Goal: Information Seeking & Learning: Understand process/instructions

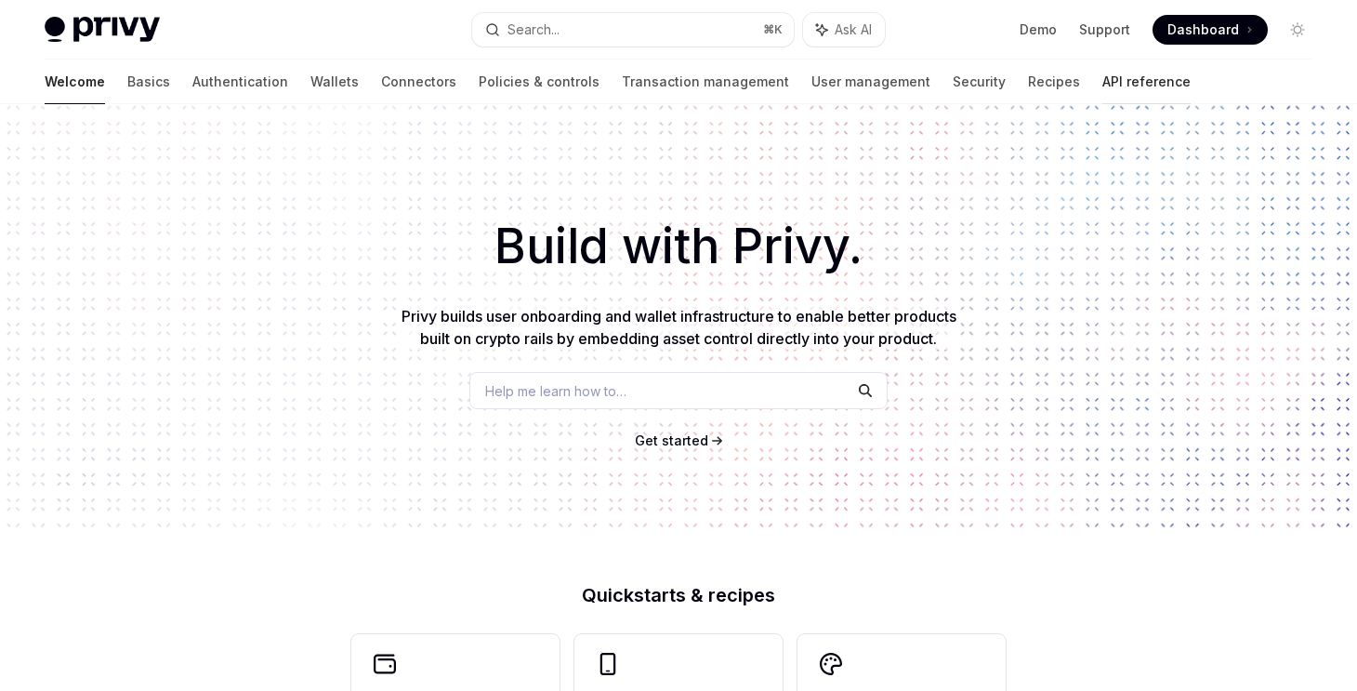
click at [1103, 80] on link "API reference" at bounding box center [1147, 81] width 88 height 45
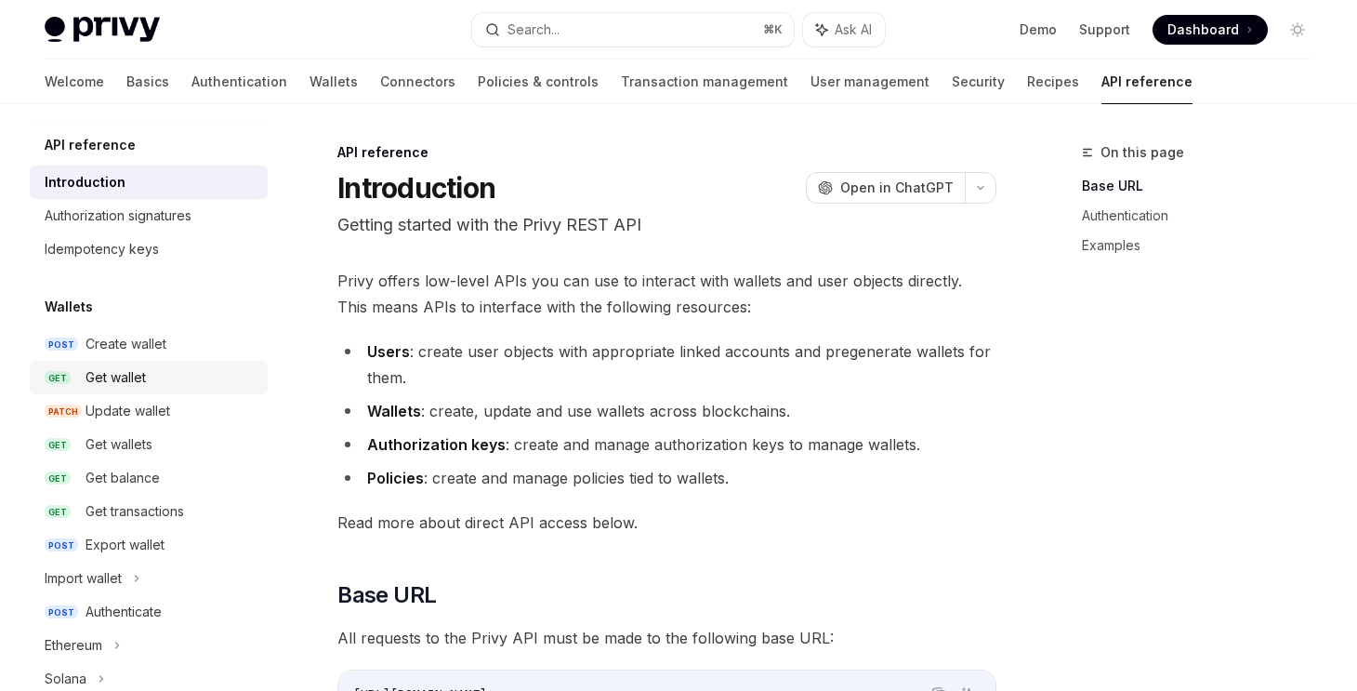
click at [141, 373] on div "Get wallet" at bounding box center [116, 377] width 60 height 22
type textarea "*"
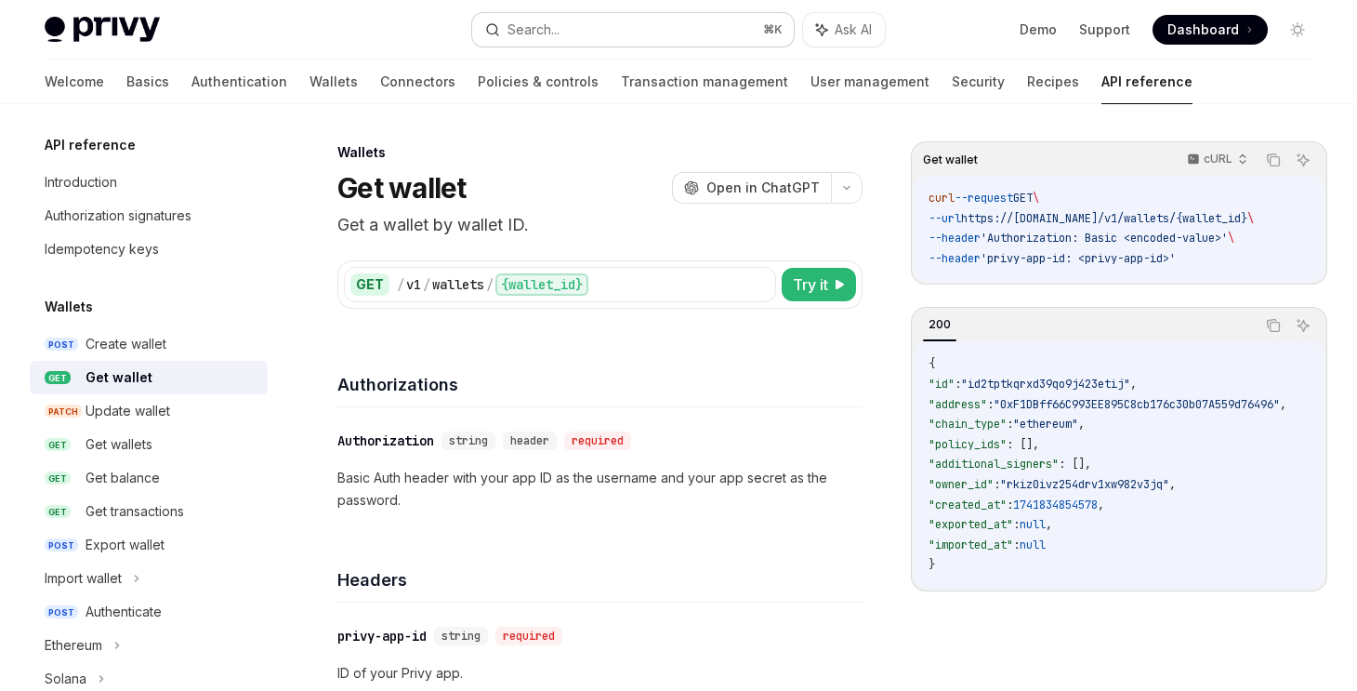
click at [573, 16] on button "Search... ⌘ K" at bounding box center [633, 29] width 322 height 33
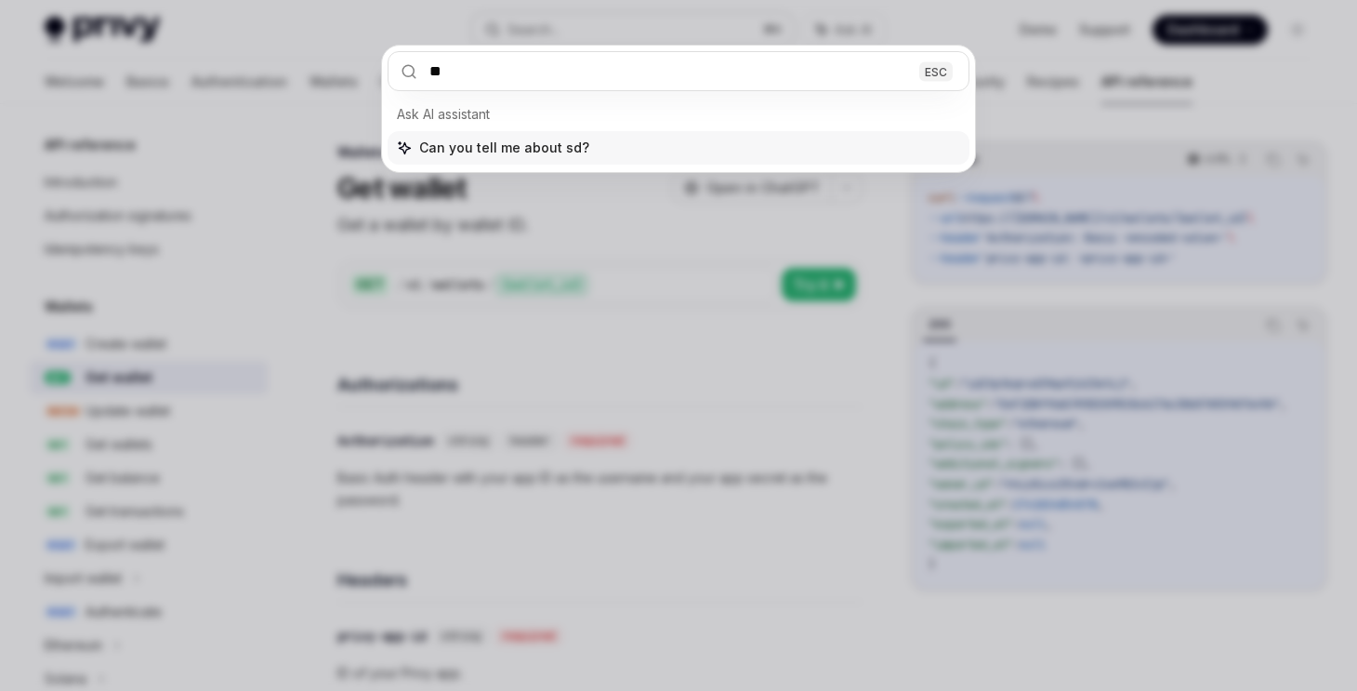
type input "***"
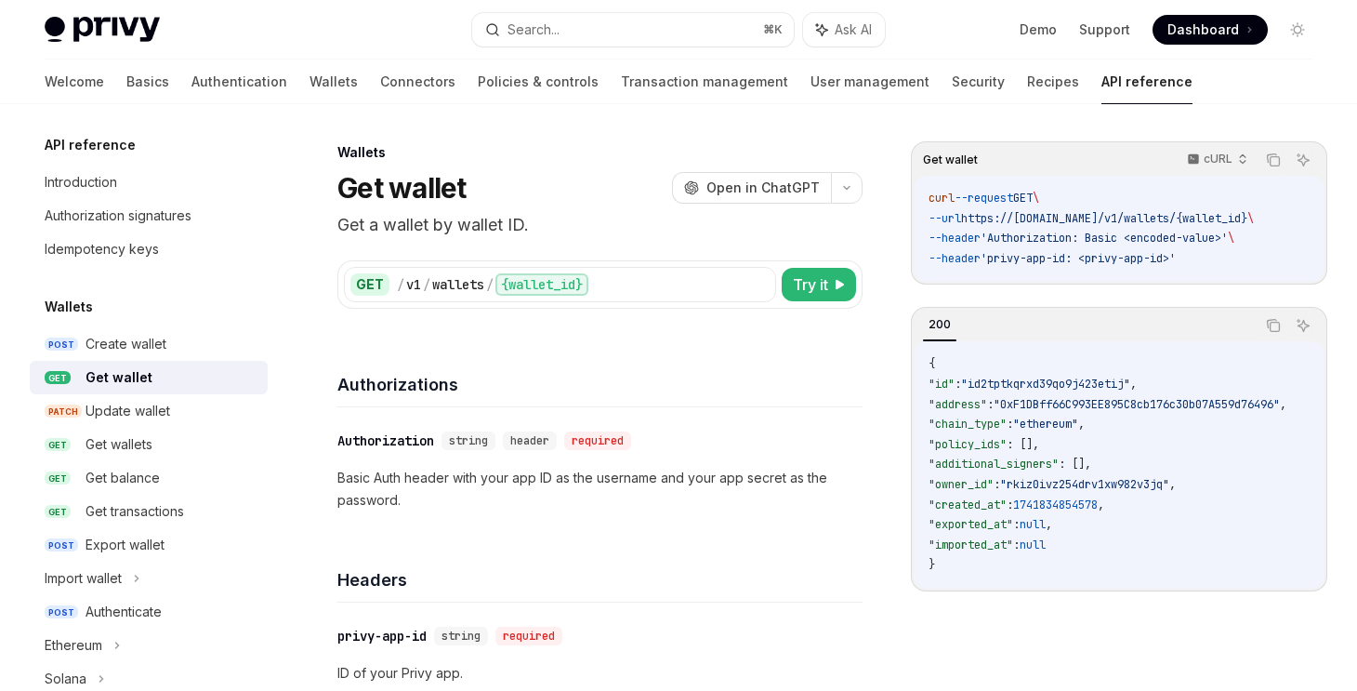
type textarea "*"
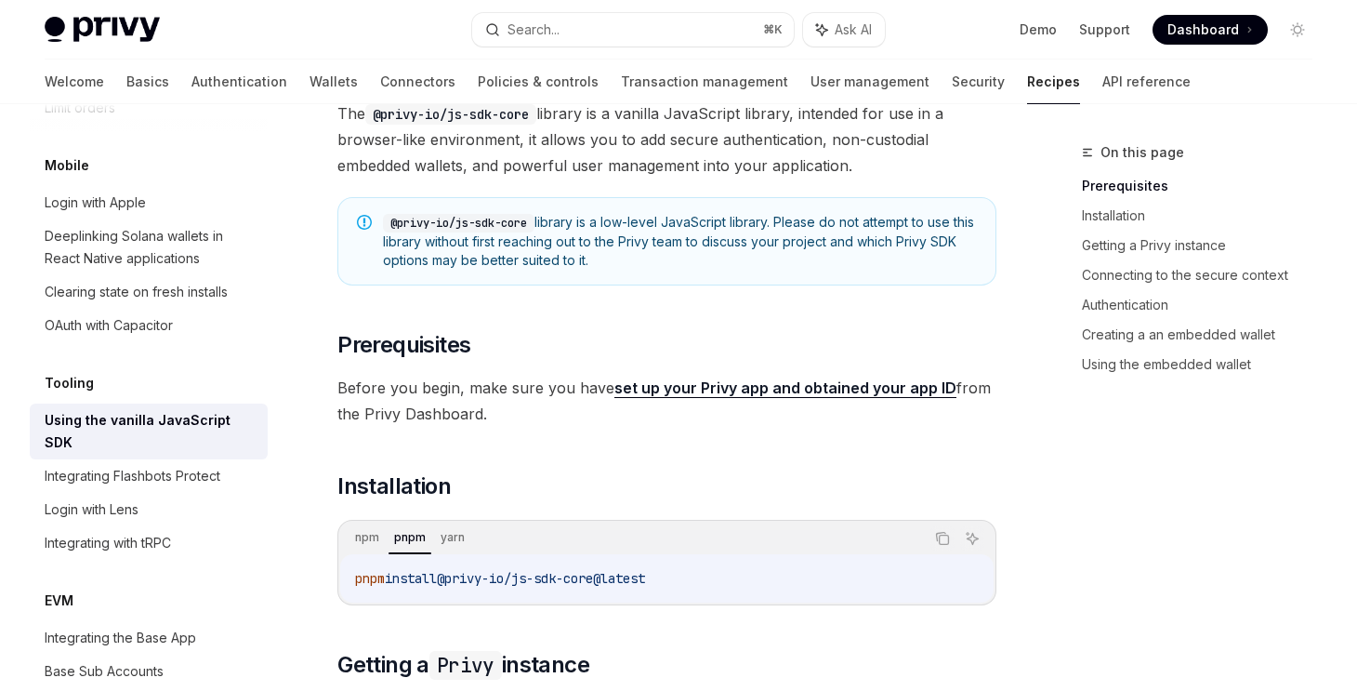
scroll to position [136, 0]
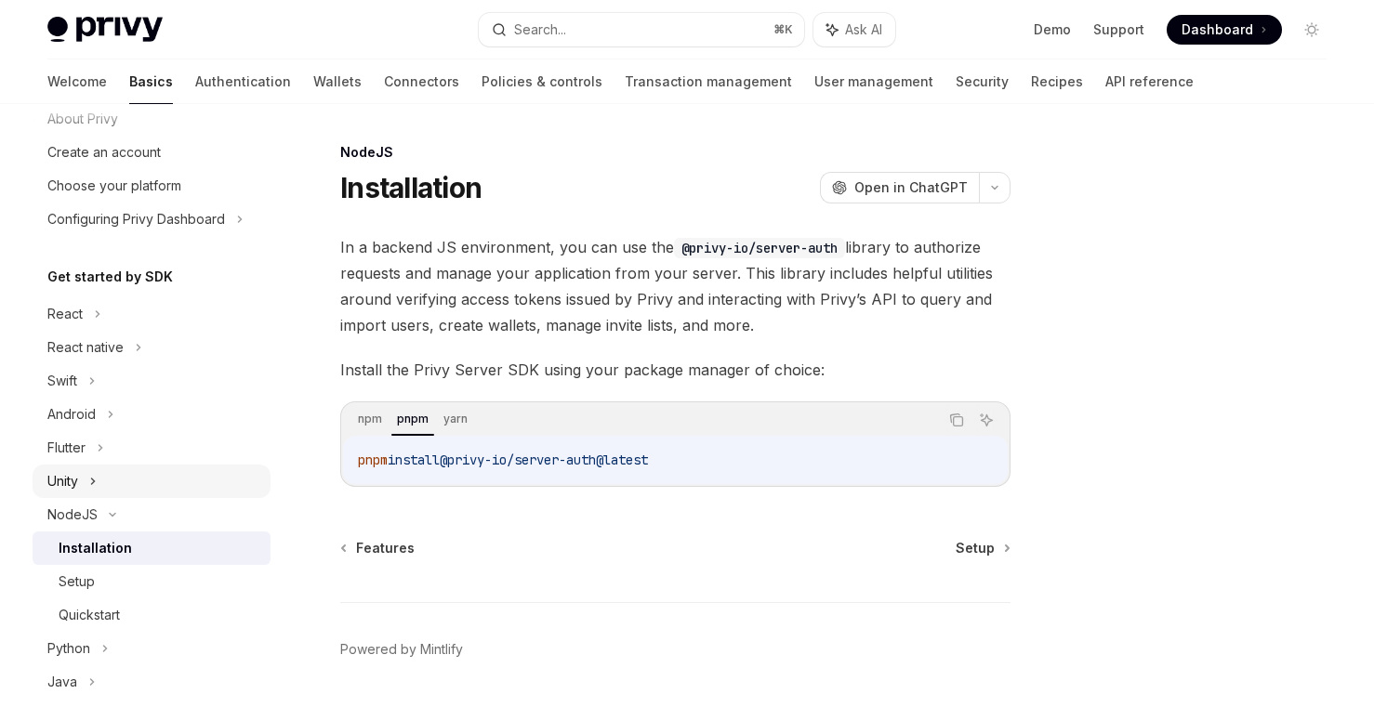
scroll to position [102, 0]
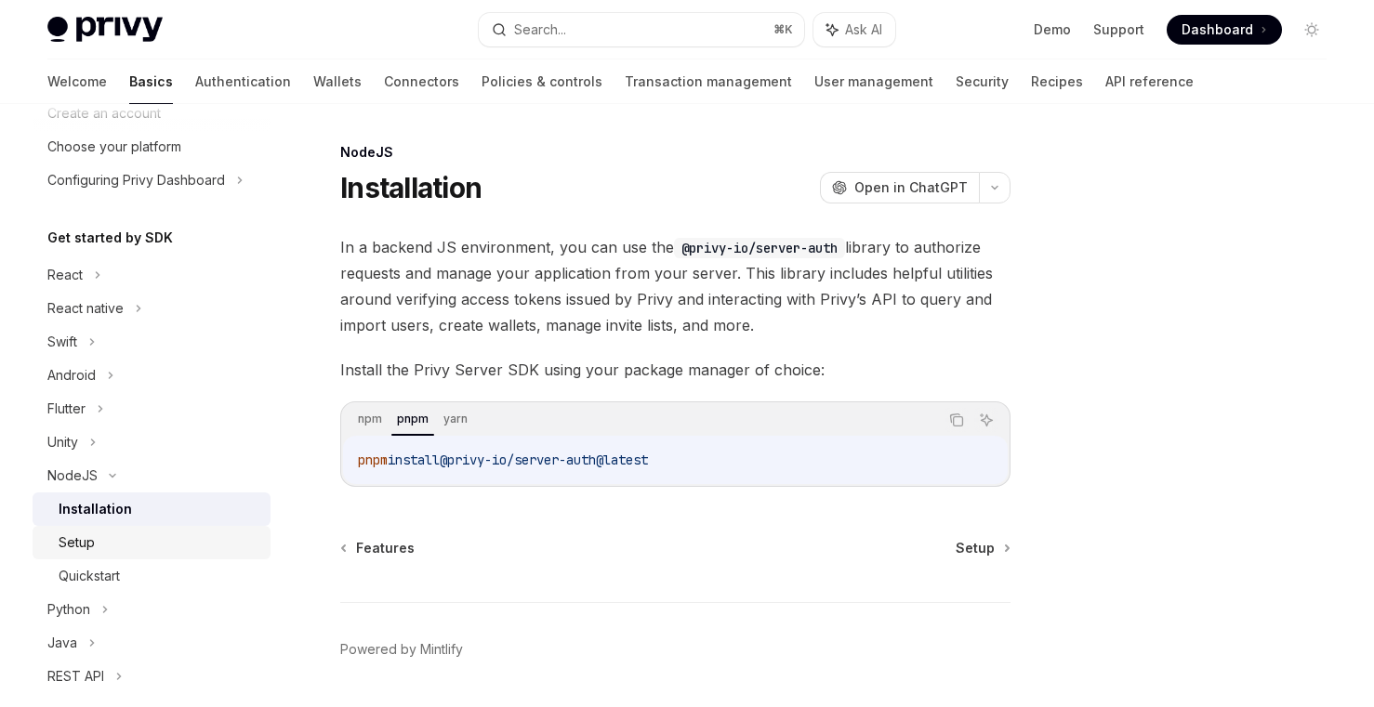
click at [94, 545] on div "Setup" at bounding box center [159, 543] width 201 height 22
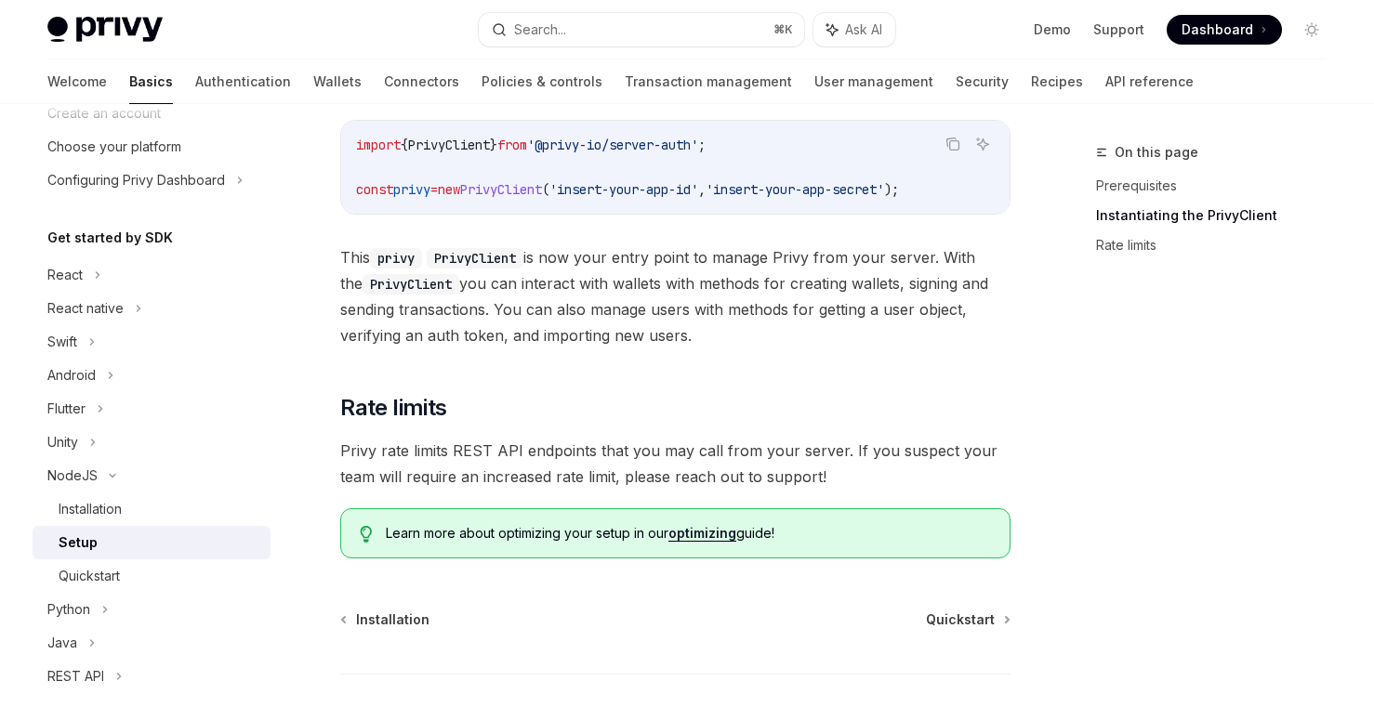
scroll to position [328, 0]
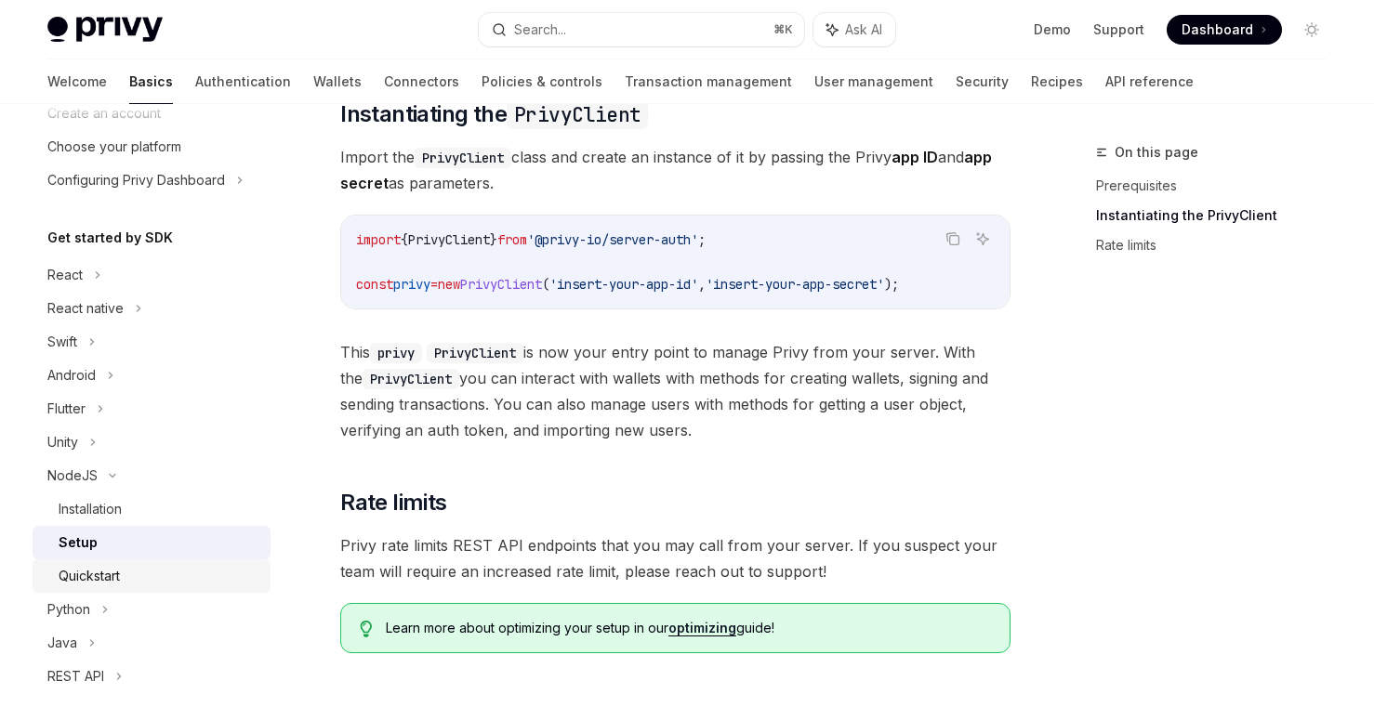
click at [136, 567] on div "Quickstart" at bounding box center [159, 576] width 201 height 22
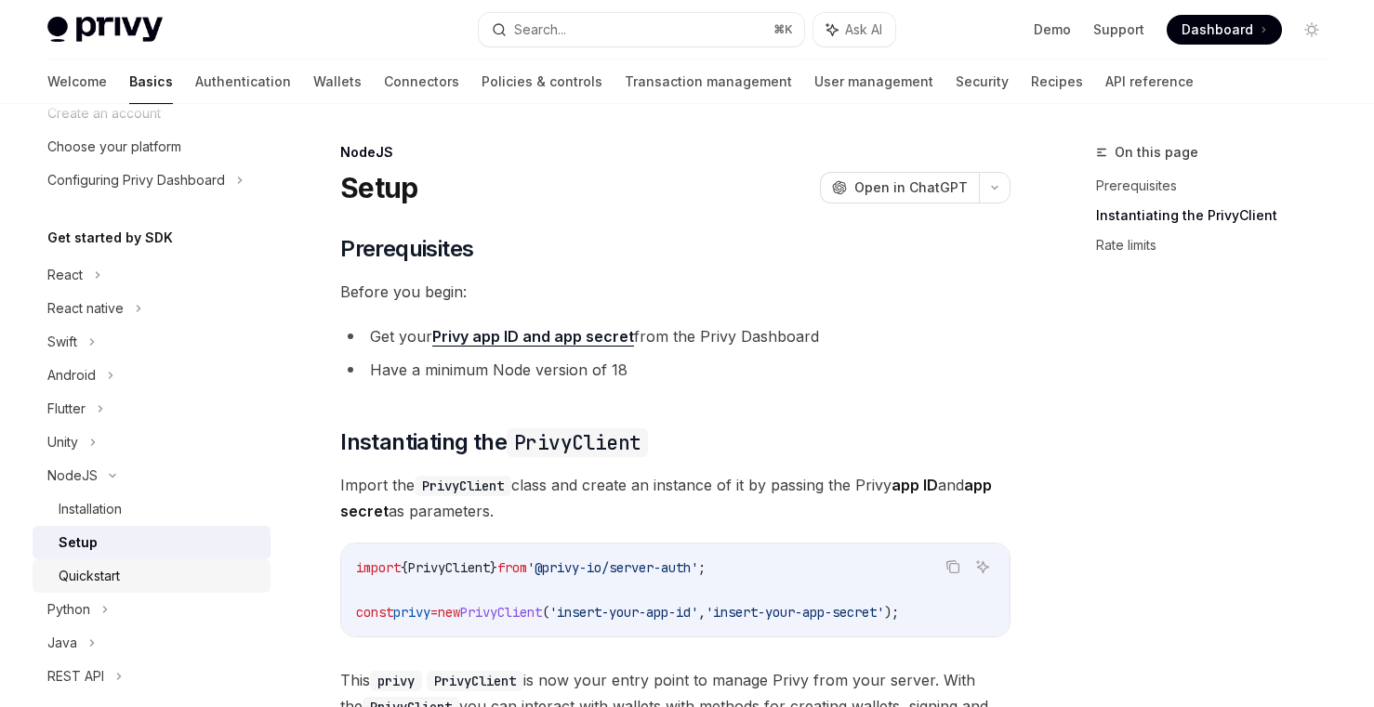
type textarea "*"
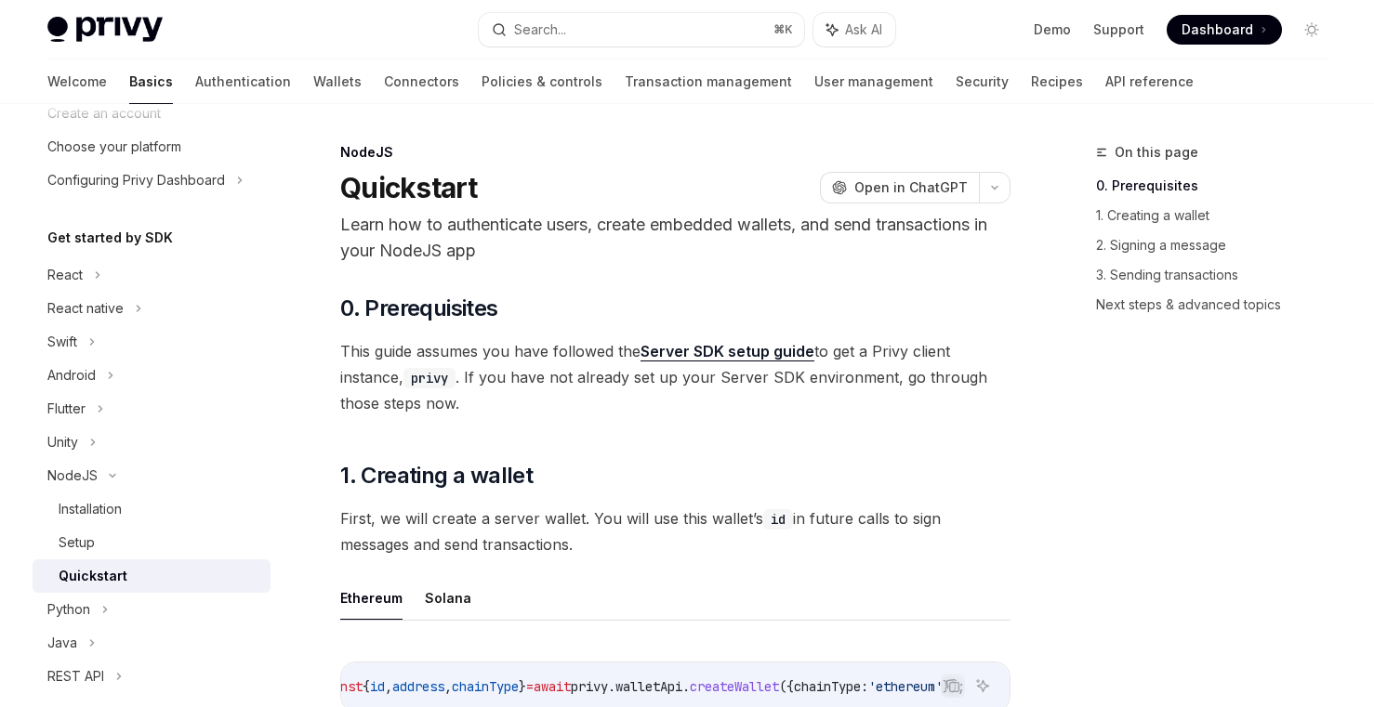
scroll to position [103, 0]
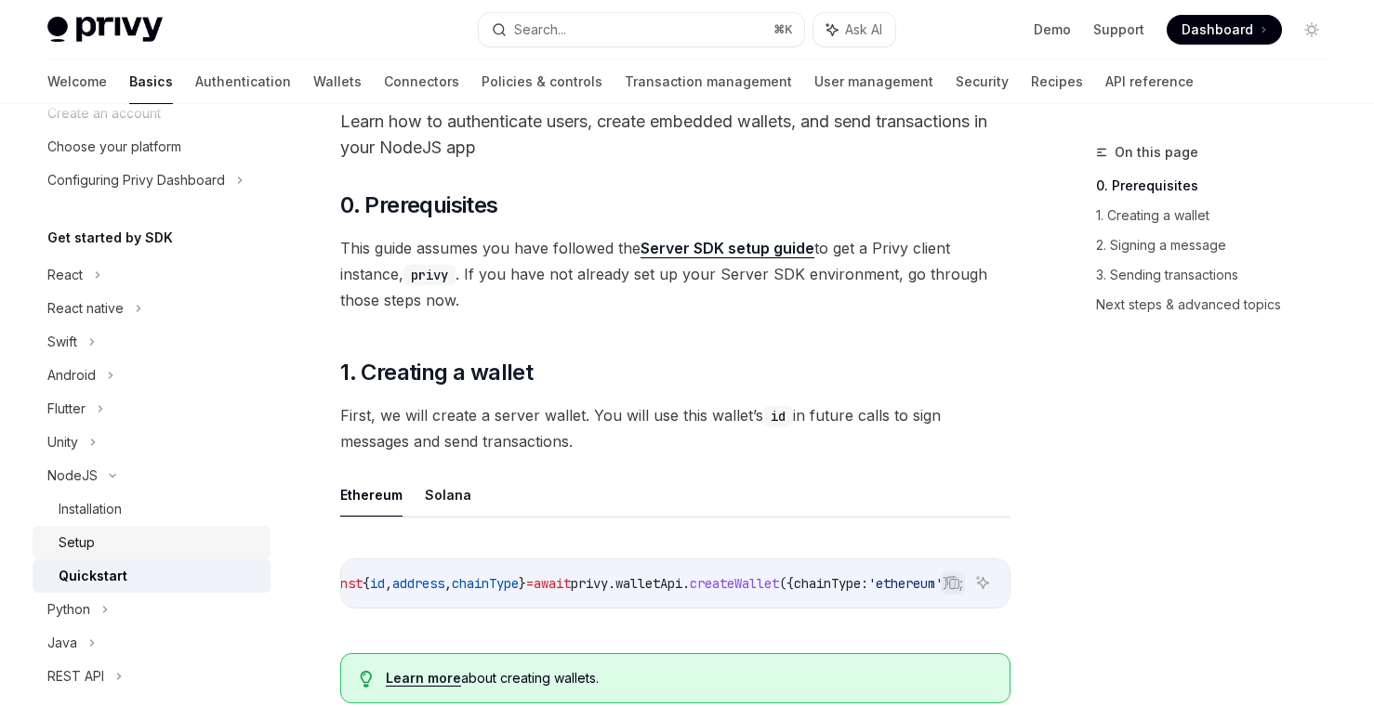
click at [86, 538] on div "Setup" at bounding box center [77, 543] width 36 height 22
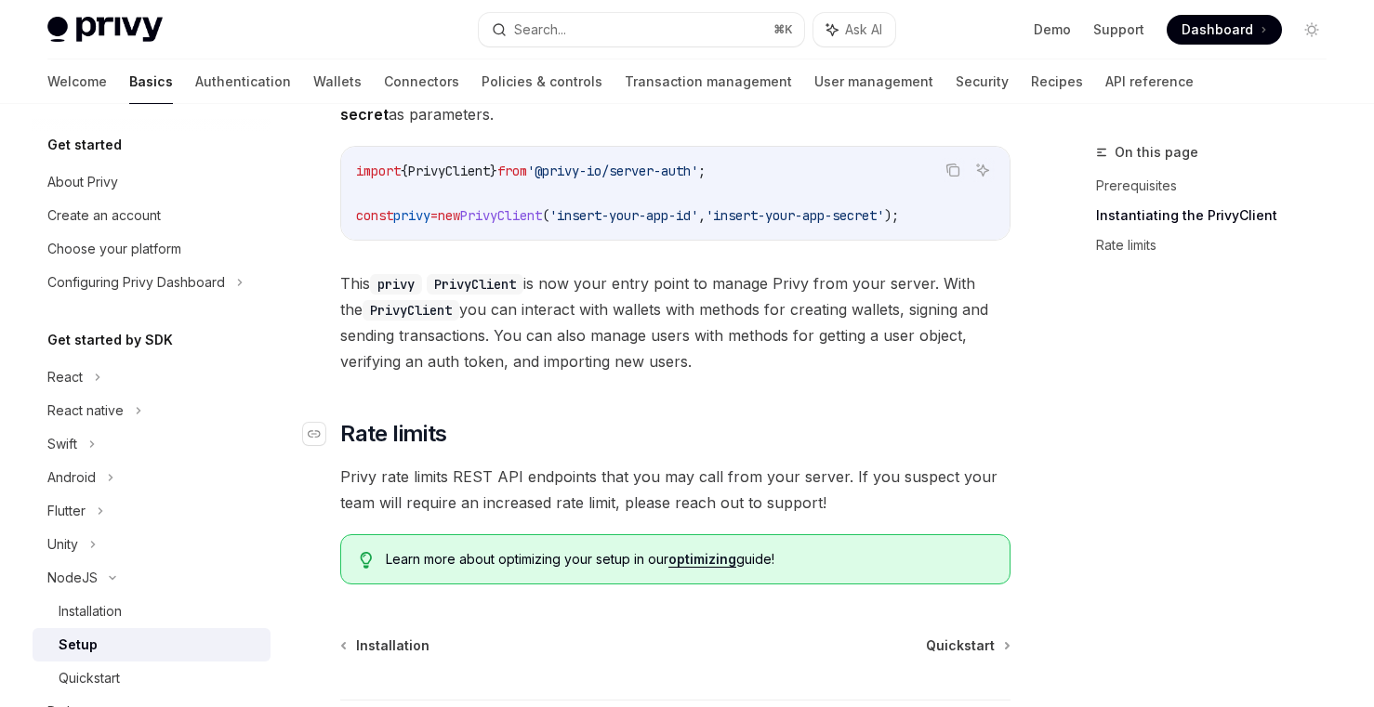
scroll to position [363, 0]
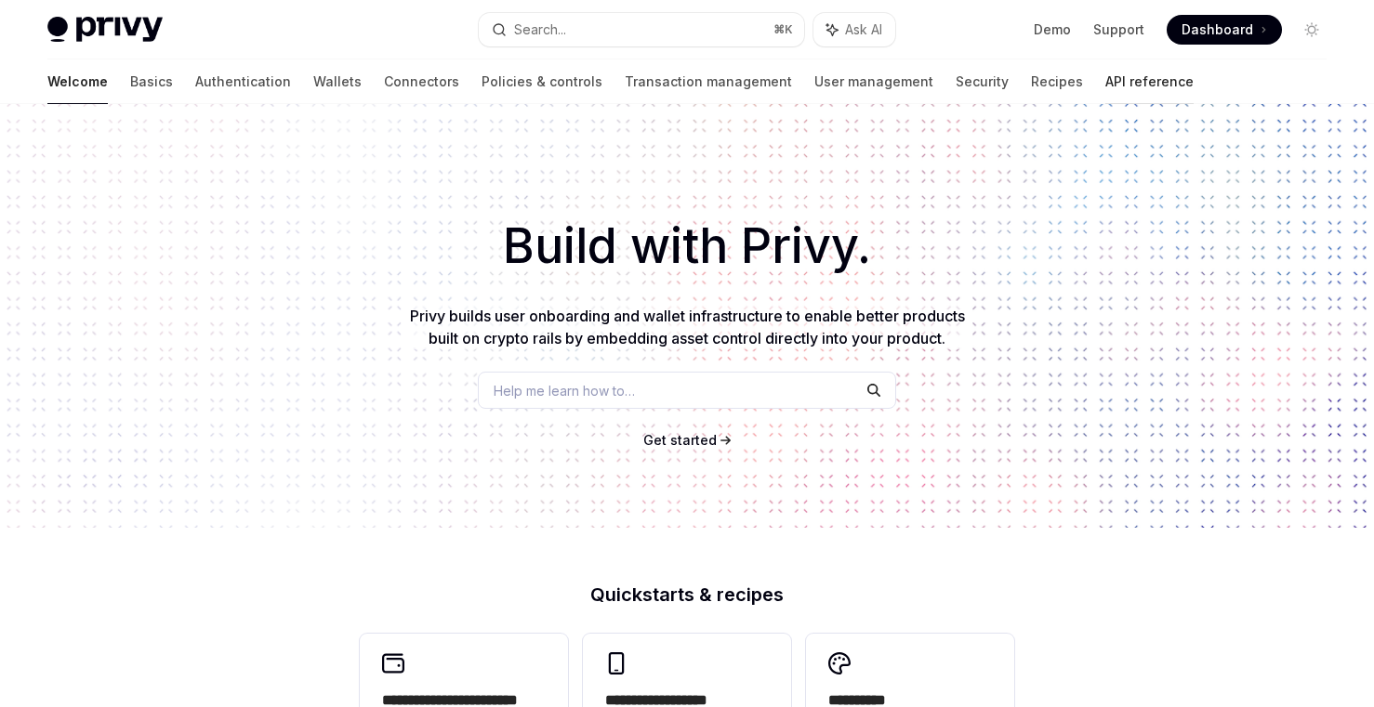
click at [1105, 80] on link "API reference" at bounding box center [1149, 81] width 88 height 45
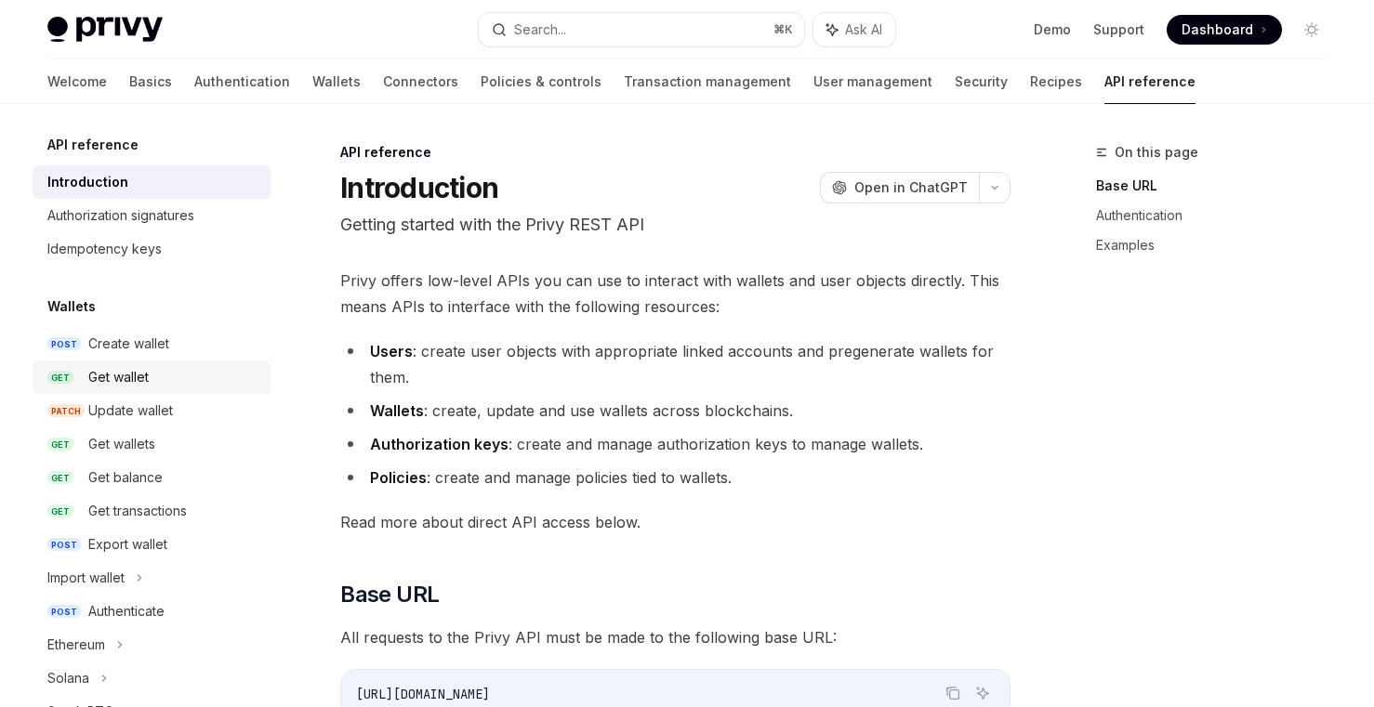
click at [155, 369] on div "Get wallet" at bounding box center [173, 377] width 171 height 22
type textarea "*"
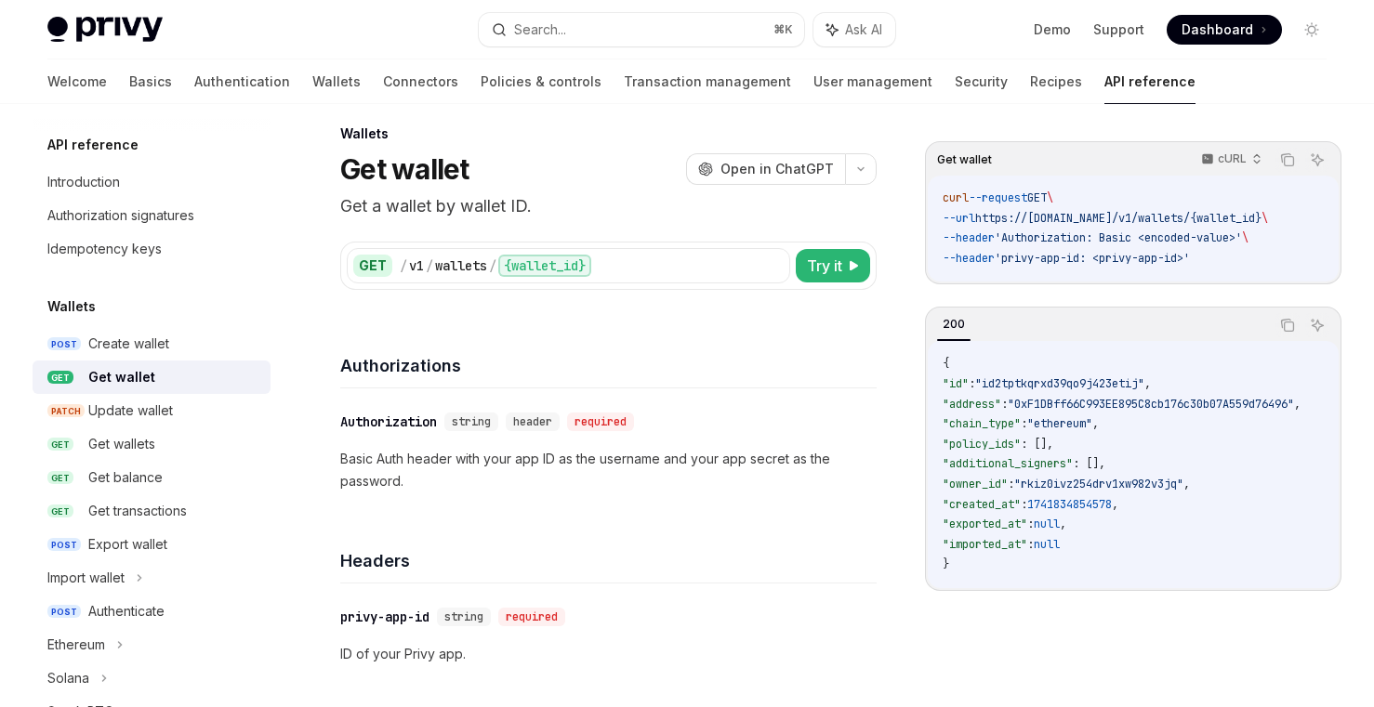
scroll to position [24, 0]
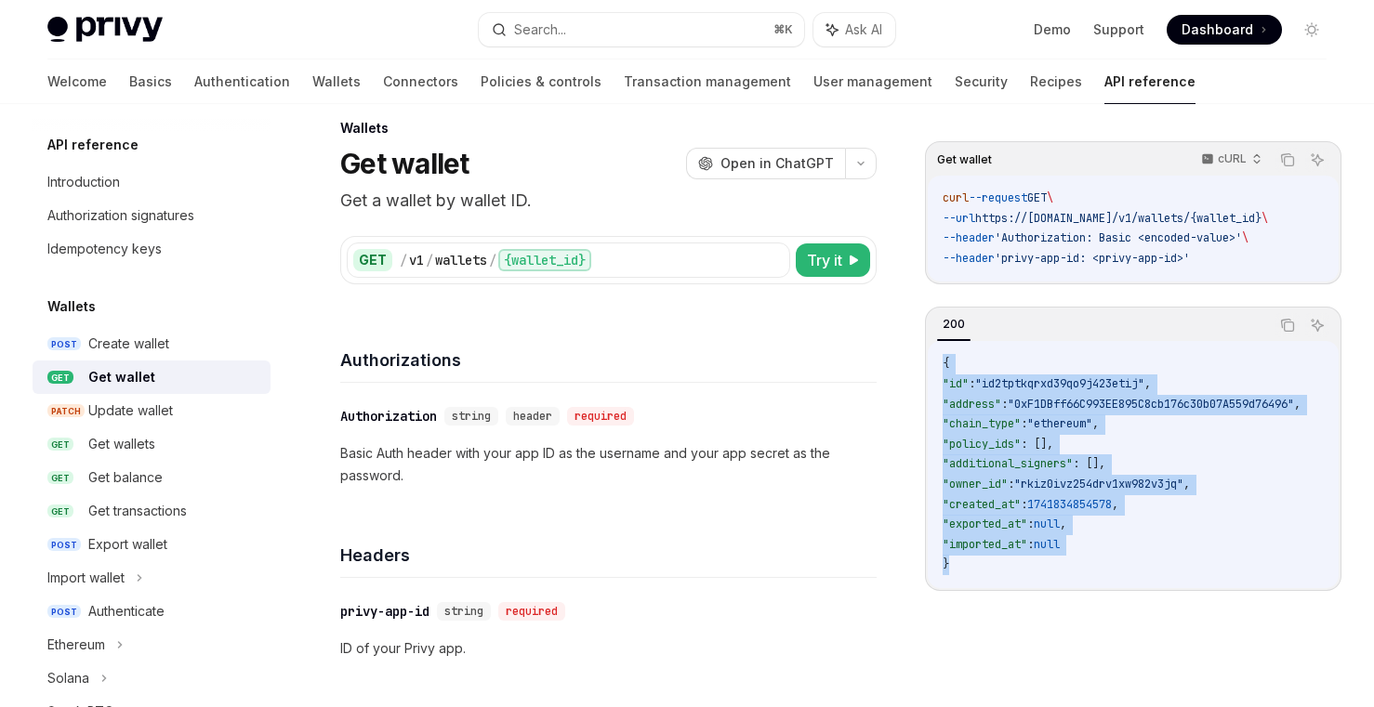
drag, startPoint x: 955, startPoint y: 571, endPoint x: 940, endPoint y: 377, distance: 194.9
click at [940, 377] on div "{ "id" : "id2tptkqrxd39qo9j423etij" , "address" : "0xF1DBff66C993EE895C8cb176c3…" at bounding box center [1133, 464] width 411 height 247
copy code "{ "id" : "id2tptkqrxd39qo9j423etij" , "address" : "0xF1DBff66C993EE895C8cb176c3…"
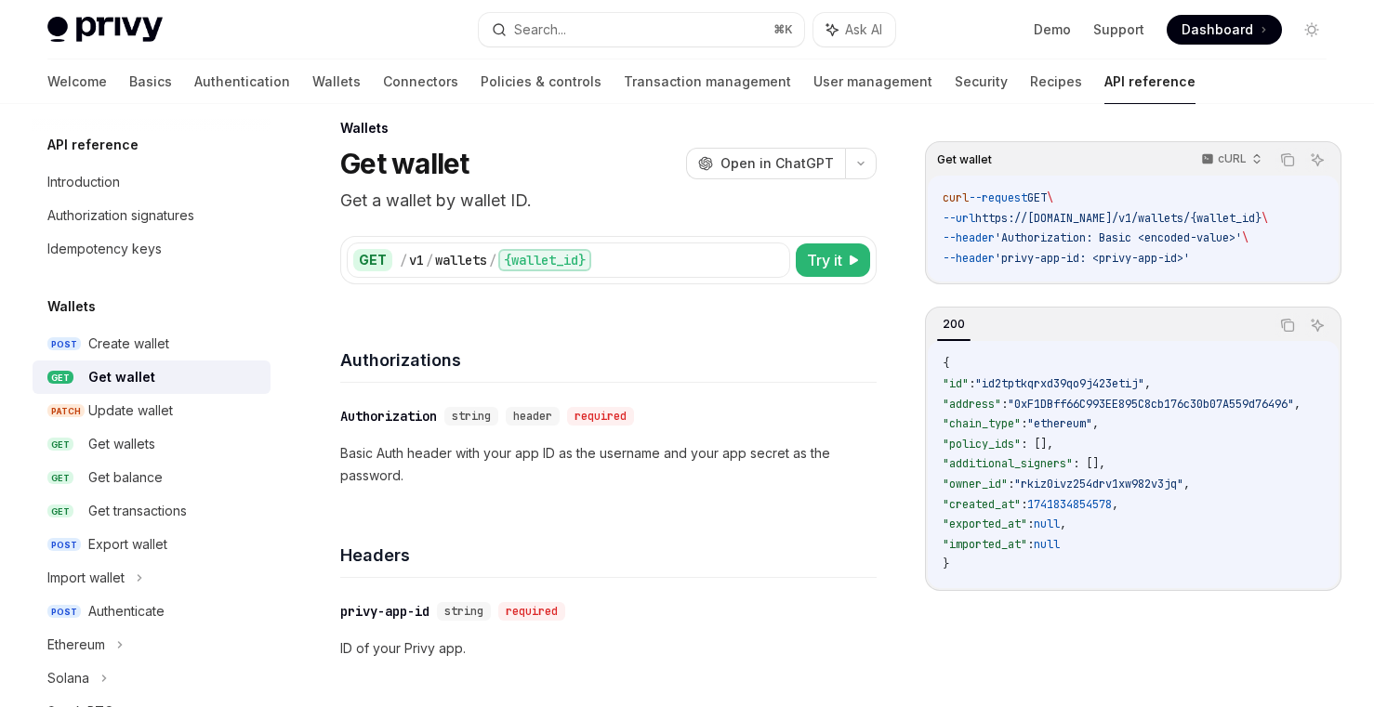
click at [995, 423] on code "{ "id" : "id2tptkqrxd39qo9j423etij" , "address" : "0xF1DBff66C993EE895C8cb176c3…" at bounding box center [1144, 464] width 403 height 221
click at [1002, 466] on span ""additional_signers"" at bounding box center [1008, 463] width 130 height 15
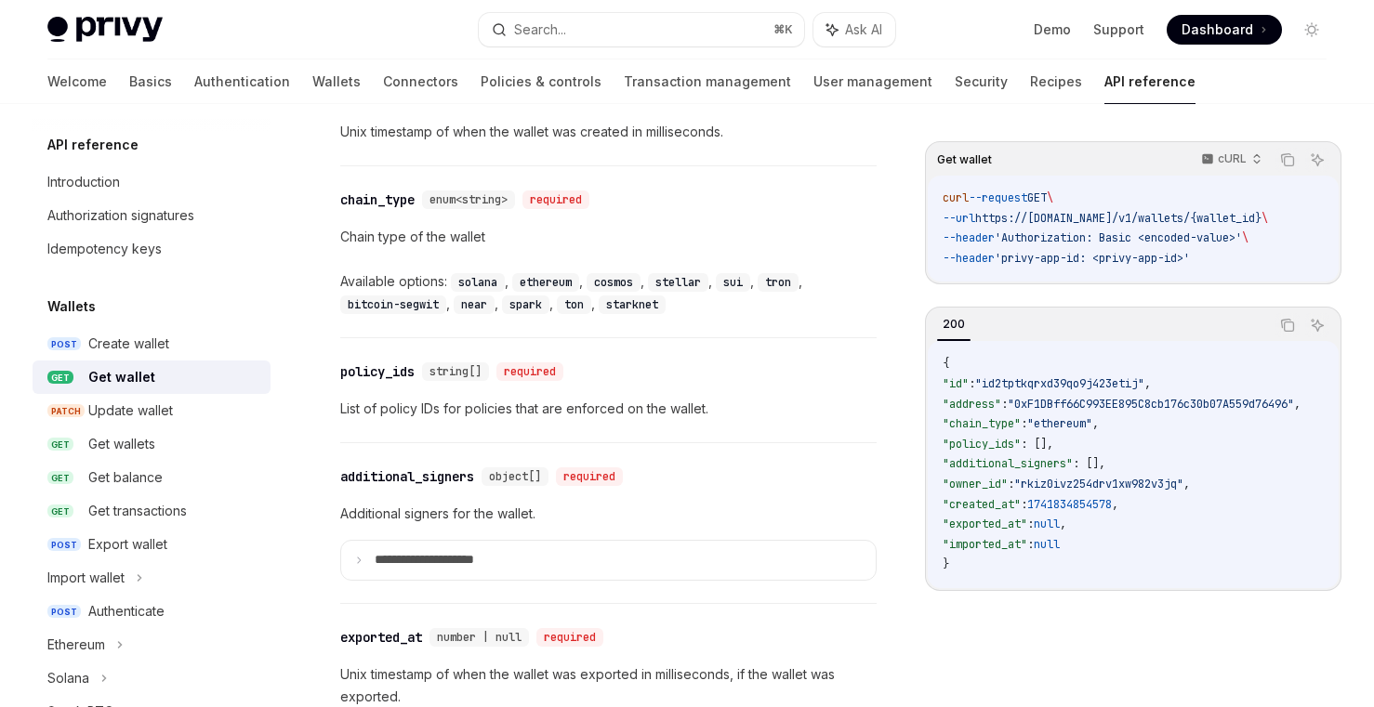
scroll to position [1175, 0]
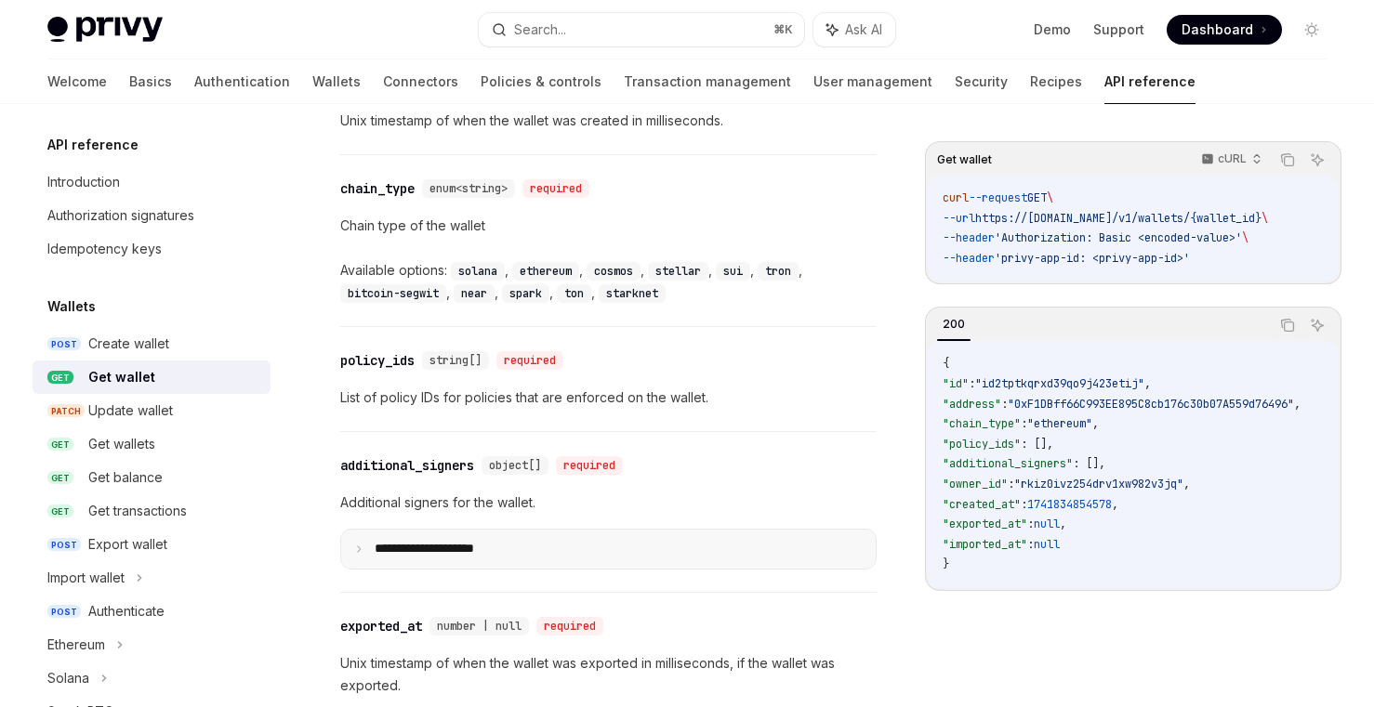
click at [354, 546] on icon at bounding box center [358, 549] width 9 height 9
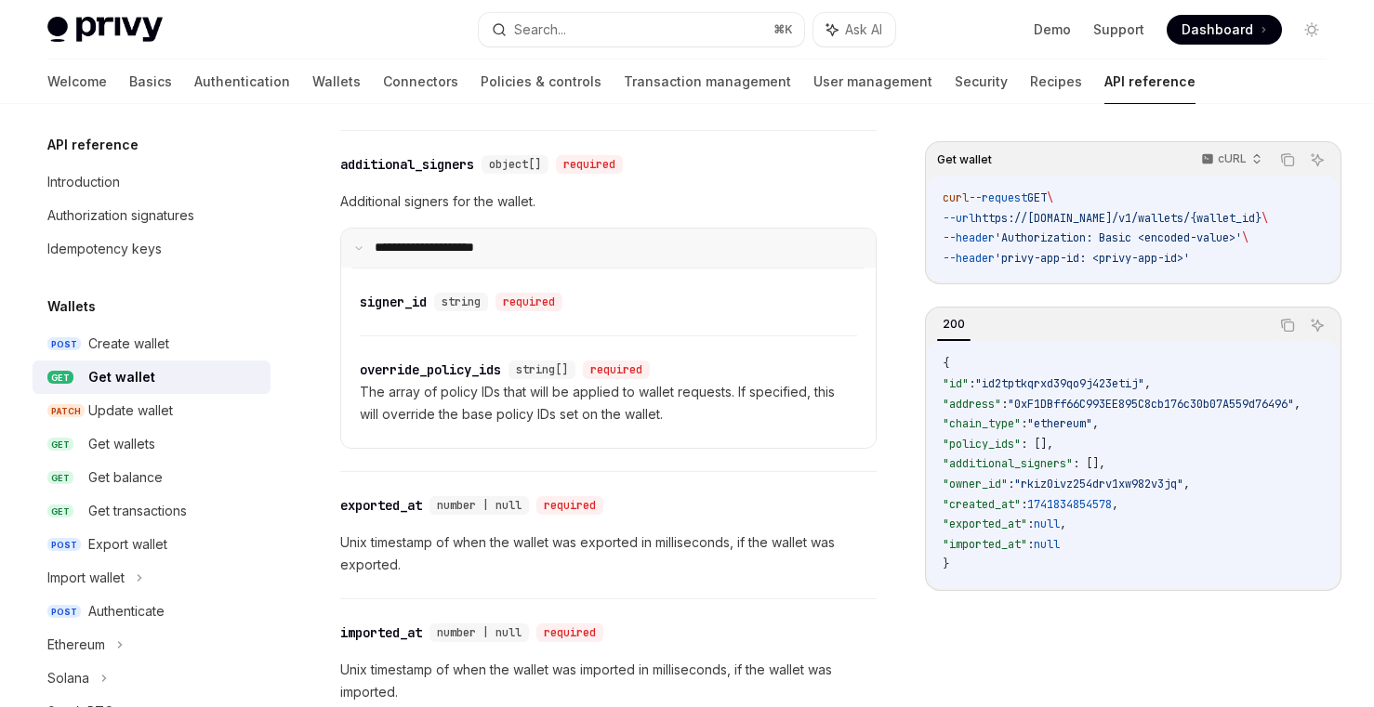
scroll to position [1462, 0]
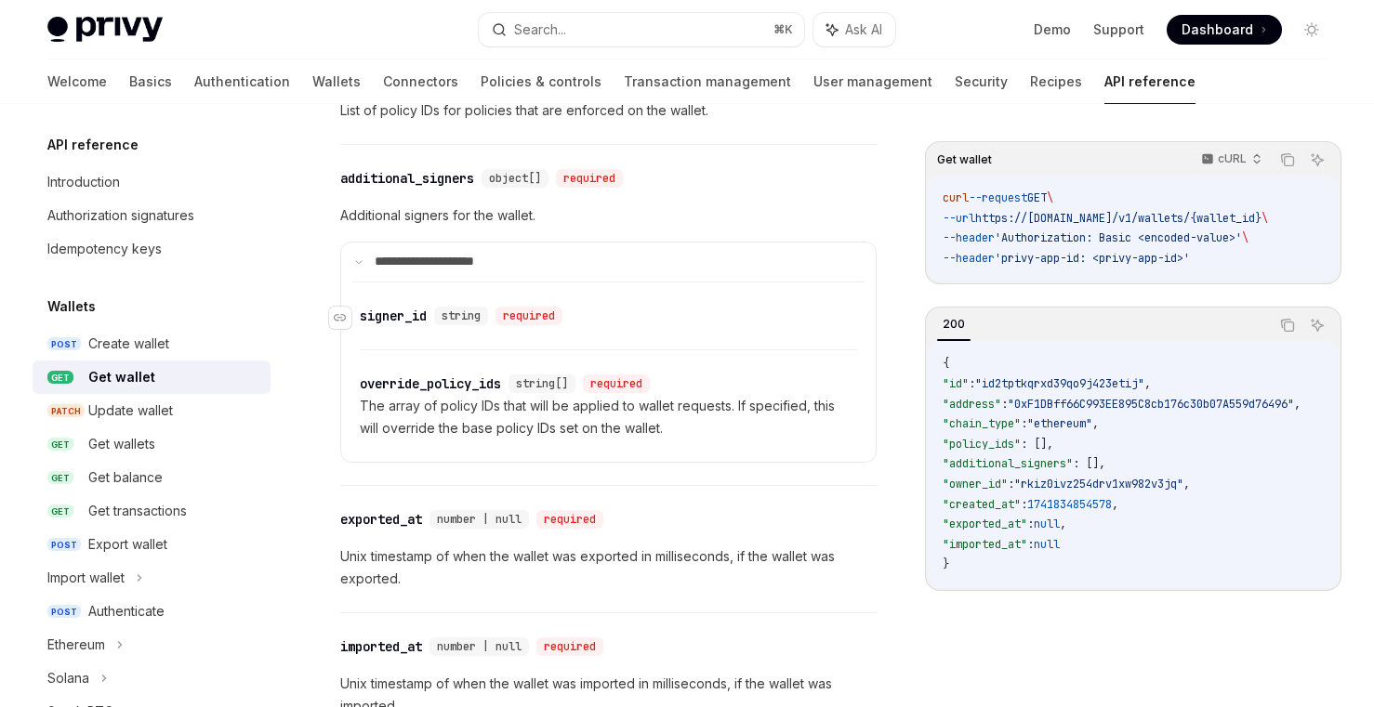
click at [397, 305] on div "​ signer_id string required" at bounding box center [599, 316] width 479 height 22
copy div "signer_id"
click at [410, 383] on div "override_policy_ids" at bounding box center [430, 384] width 141 height 19
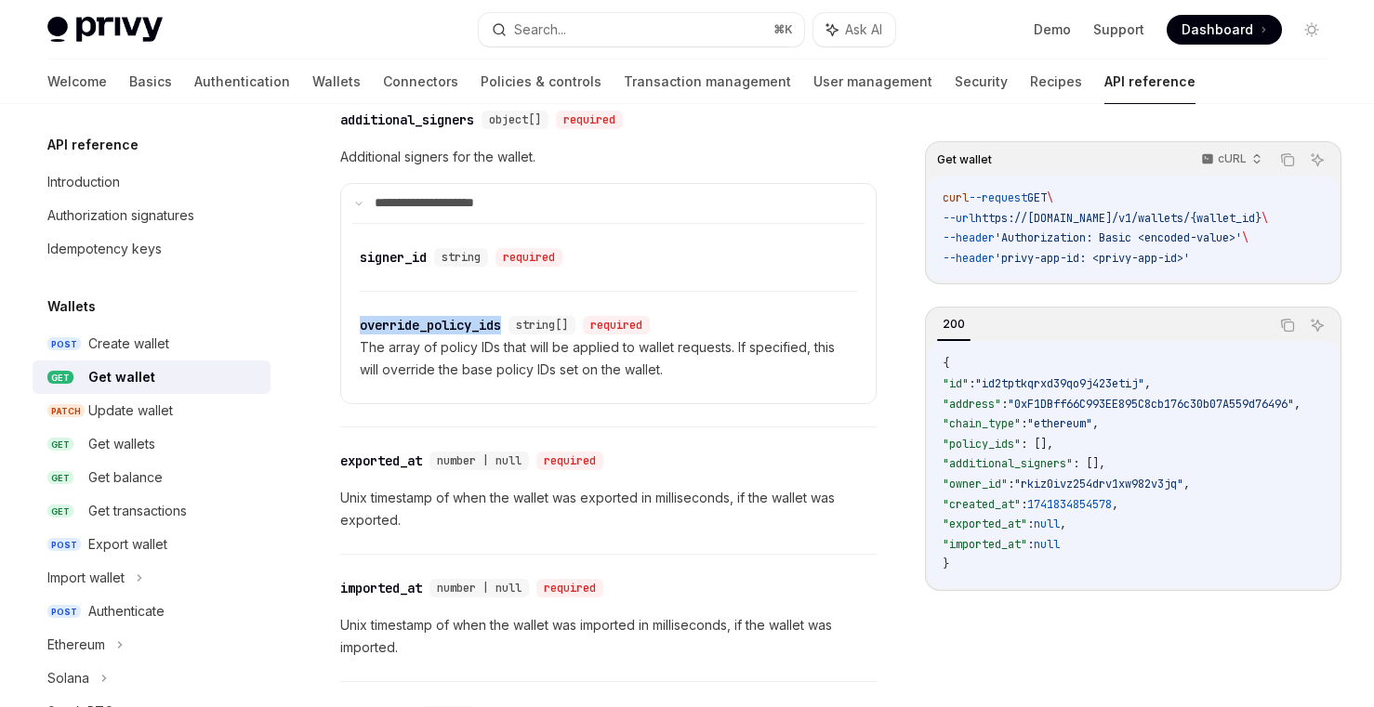
click at [410, 383] on div "​ override_policy_ids string[] required The array of policy IDs that will be ap…" at bounding box center [608, 348] width 497 height 112
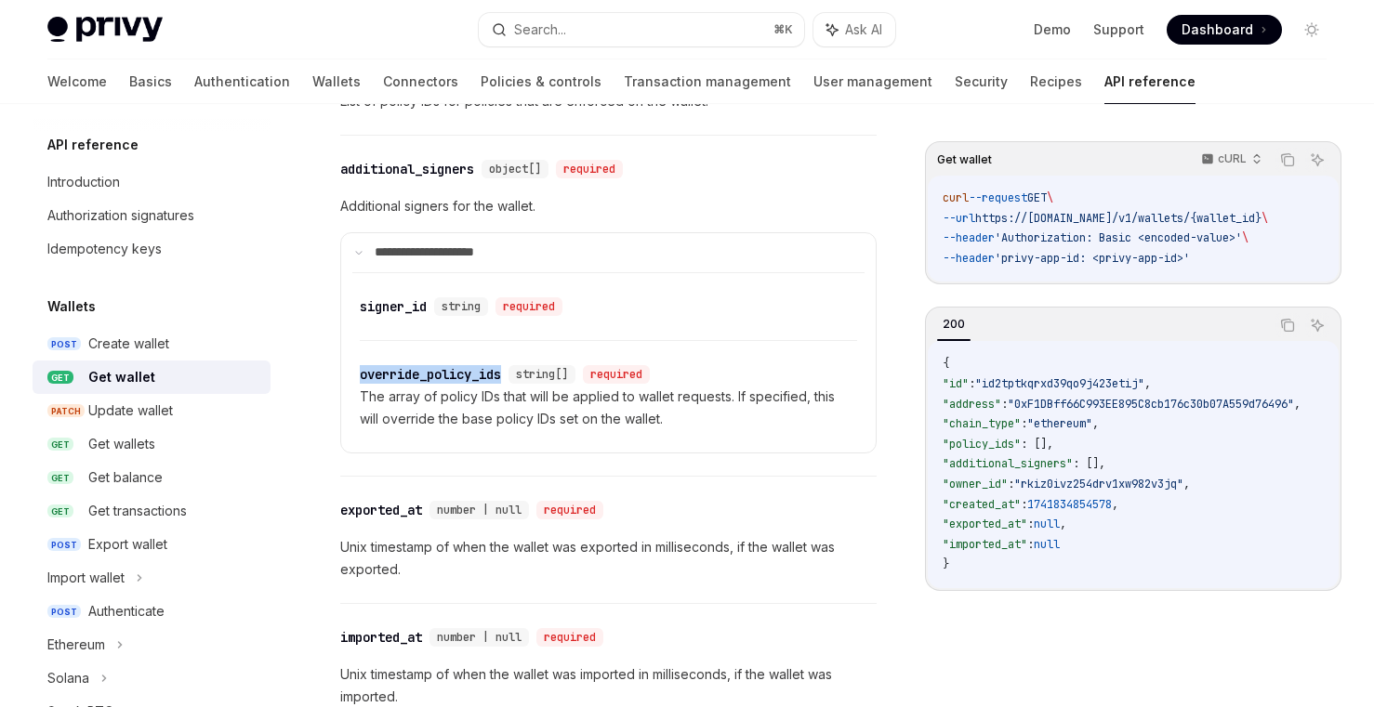
scroll to position [1440, 0]
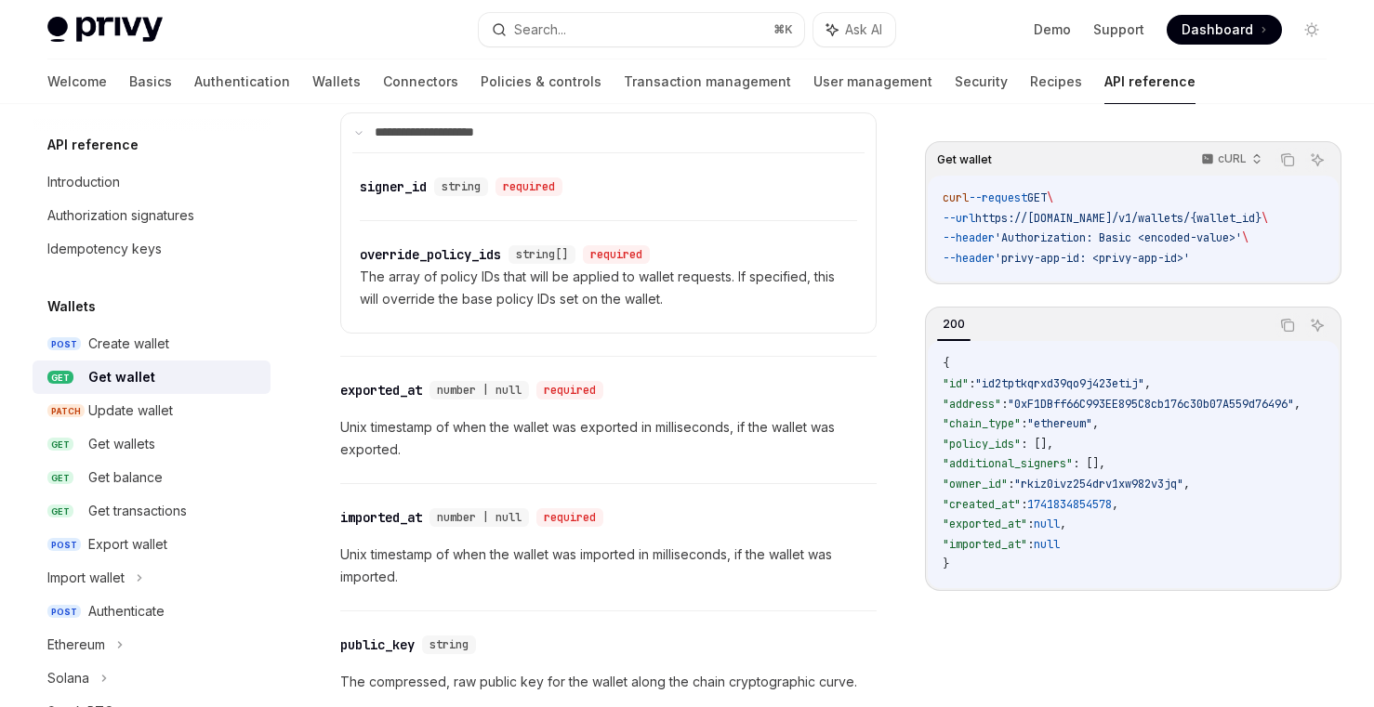
scroll to position [1616, 0]
